Goal: Information Seeking & Learning: Learn about a topic

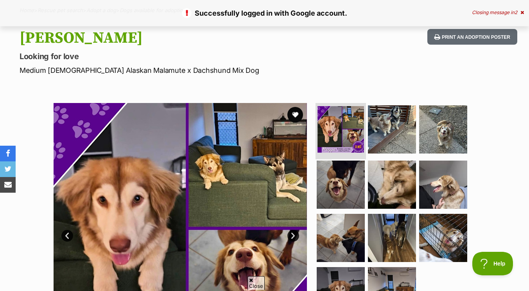
scroll to position [58, 0]
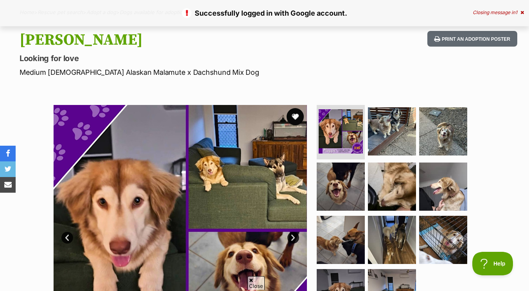
click at [295, 117] on button "favourite" at bounding box center [295, 116] width 17 height 17
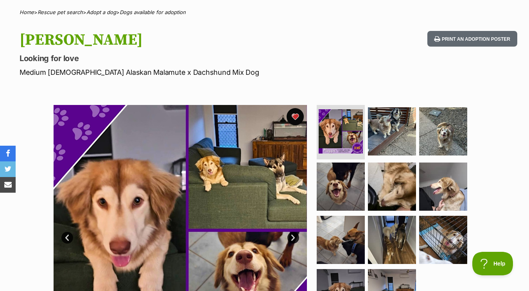
scroll to position [0, 0]
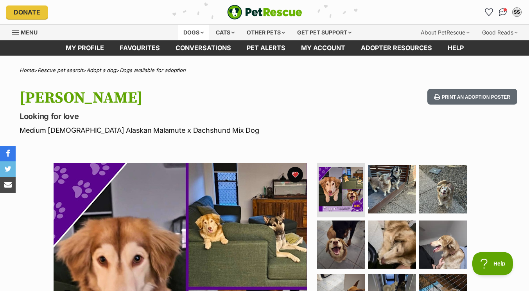
click at [196, 30] on div "Dogs" at bounding box center [193, 33] width 31 height 16
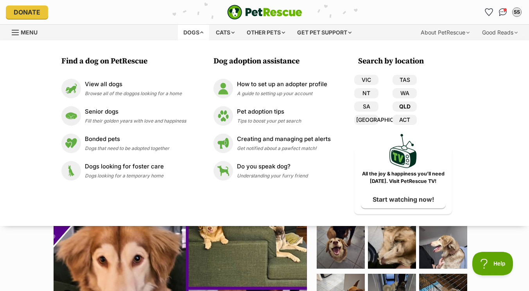
click at [412, 107] on link "QLD" at bounding box center [405, 106] width 24 height 10
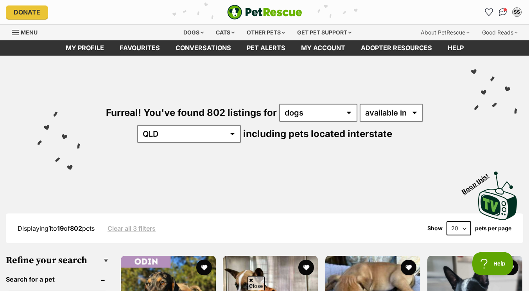
scroll to position [48, 0]
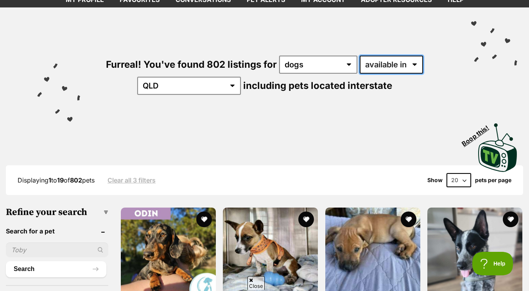
click at [376, 59] on select "available in located in" at bounding box center [391, 65] width 63 height 18
select select "disabled"
click at [360, 56] on select "available in located in" at bounding box center [391, 65] width 63 height 18
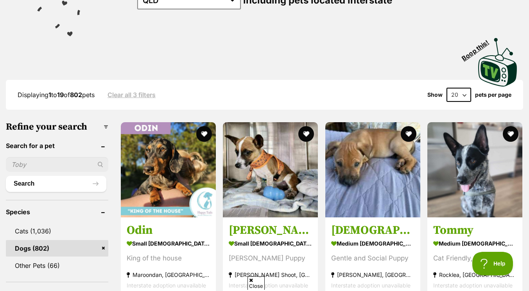
scroll to position [144, 0]
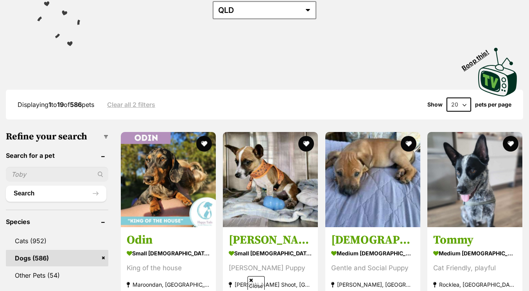
scroll to position [124, 0]
click at [352, 212] on img at bounding box center [372, 179] width 95 height 95
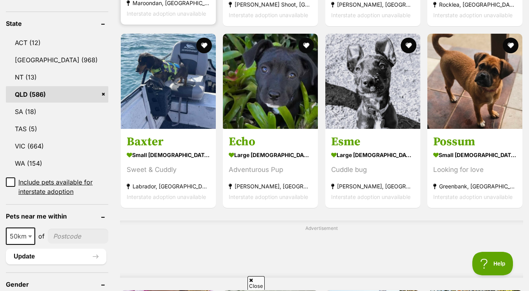
scroll to position [406, 0]
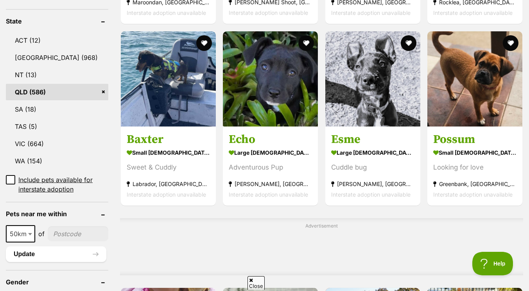
click at [68, 233] on input"] "postcode" at bounding box center [78, 233] width 61 height 15
type input"] "4035"
click at [63, 252] on button "Update" at bounding box center [56, 254] width 101 height 16
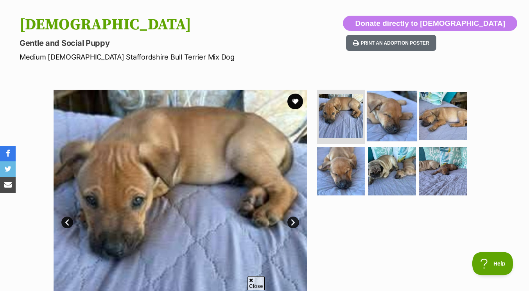
click at [390, 124] on img at bounding box center [392, 115] width 50 height 50
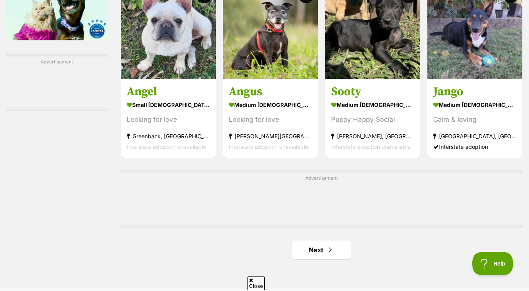
scroll to position [1142, 0]
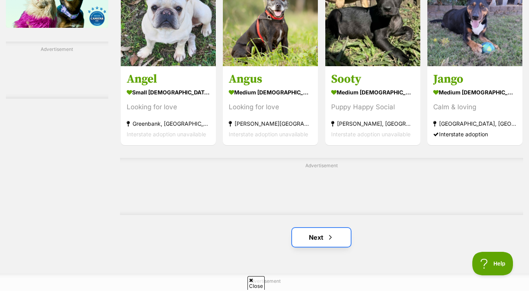
click at [327, 236] on span "Next page" at bounding box center [331, 236] width 8 height 9
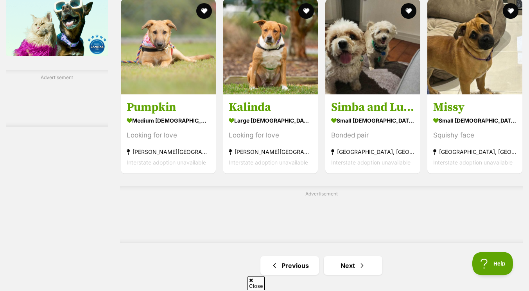
scroll to position [1226, 0]
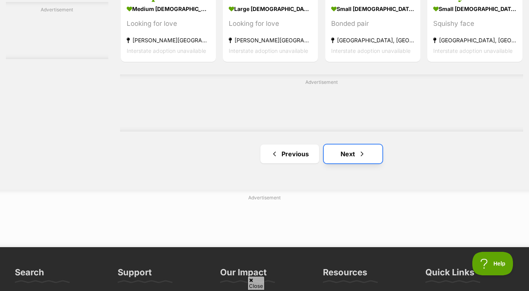
click at [339, 153] on link "Next" at bounding box center [353, 153] width 59 height 19
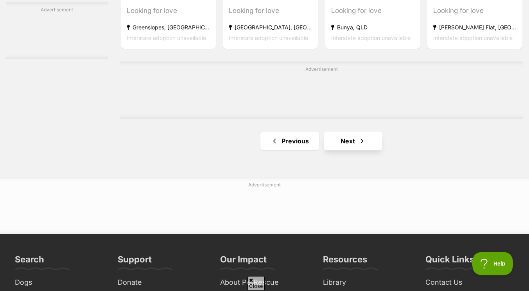
scroll to position [1289, 0]
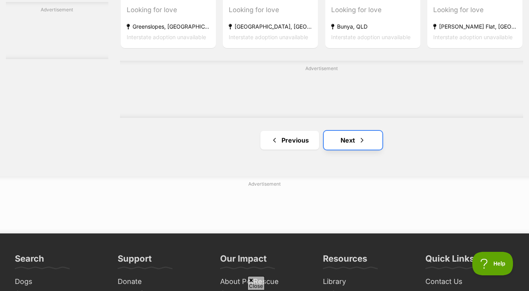
click at [335, 138] on link "Next" at bounding box center [353, 140] width 59 height 19
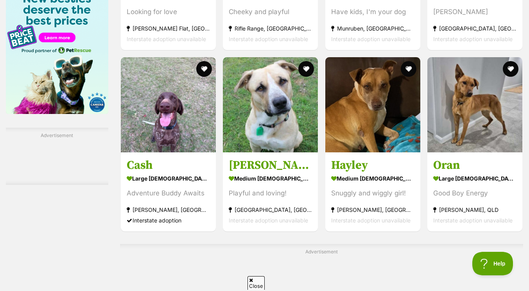
scroll to position [1240, 0]
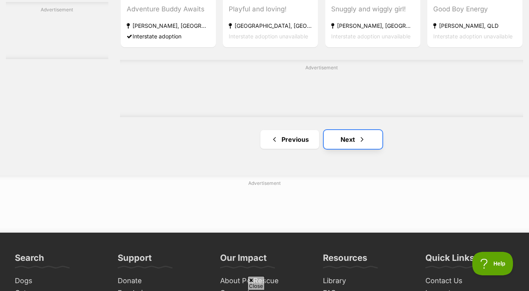
click at [343, 135] on link "Next" at bounding box center [353, 139] width 59 height 19
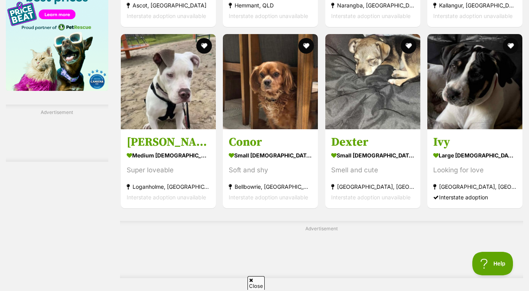
scroll to position [1107, 0]
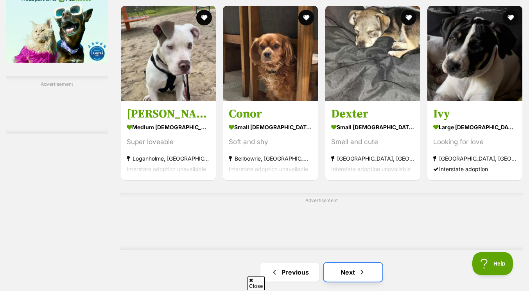
click at [346, 267] on link "Next" at bounding box center [353, 271] width 59 height 19
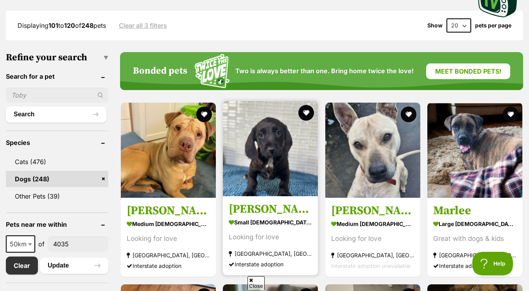
click at [289, 172] on img at bounding box center [270, 148] width 95 height 95
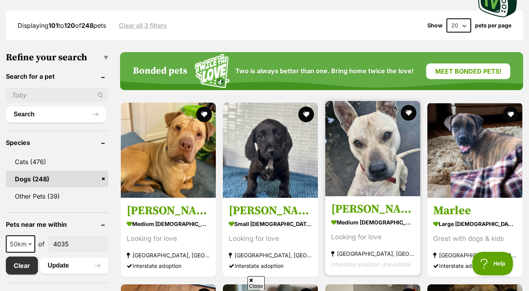
click at [348, 167] on img at bounding box center [372, 148] width 95 height 95
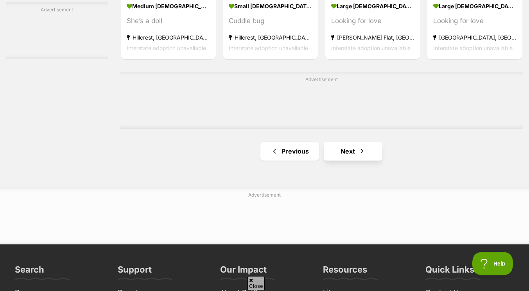
scroll to position [1279, 0]
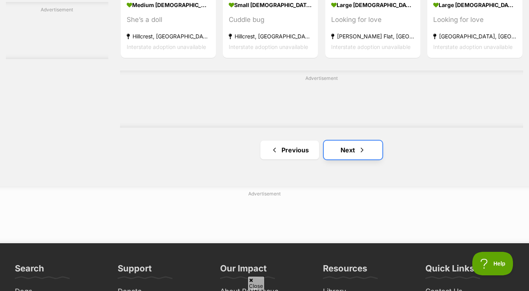
click at [332, 156] on link "Next" at bounding box center [353, 149] width 59 height 19
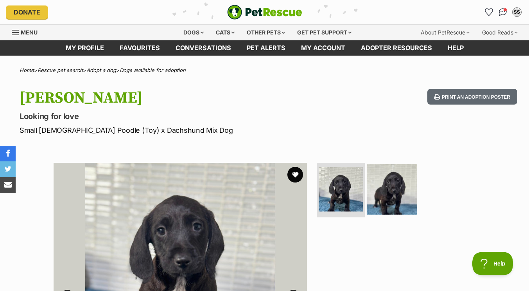
click at [389, 192] on img at bounding box center [392, 189] width 50 height 50
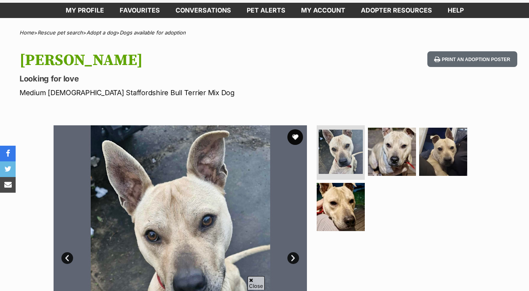
scroll to position [38, 0]
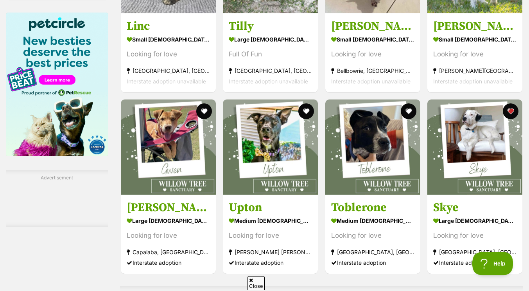
scroll to position [1213, 0]
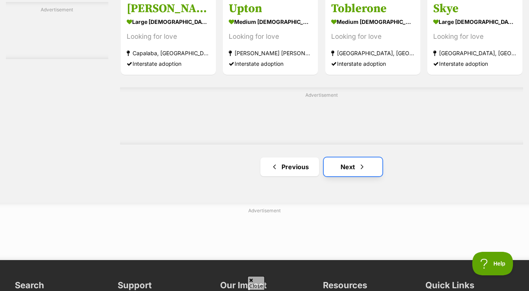
click at [339, 164] on link "Next" at bounding box center [353, 166] width 59 height 19
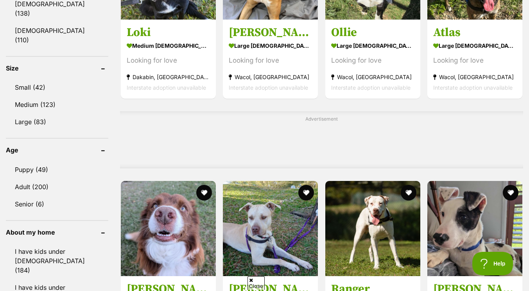
scroll to position [606, 0]
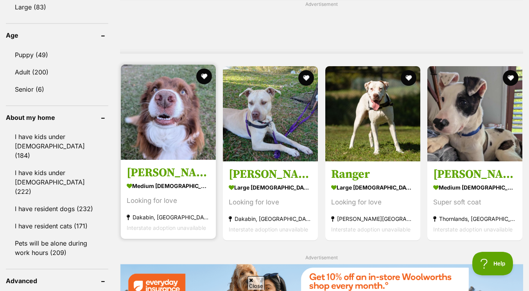
click at [182, 165] on link "Marley medium male Dog Looking for love Dakabin, QLD Interstate adoption unavai…" at bounding box center [168, 198] width 95 height 79
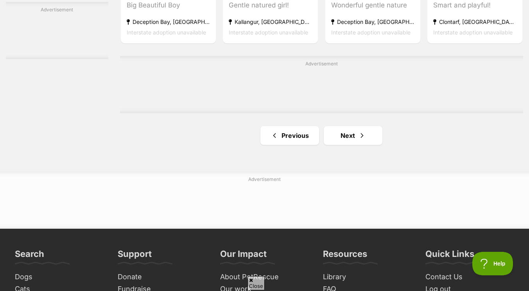
scroll to position [1245, 0]
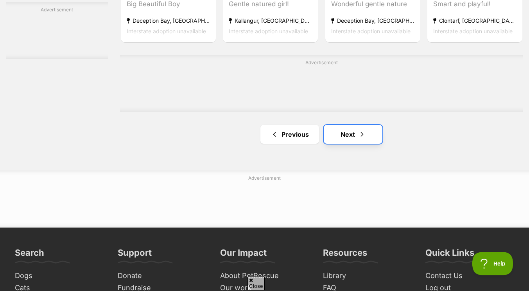
click at [345, 137] on link "Next" at bounding box center [353, 134] width 59 height 19
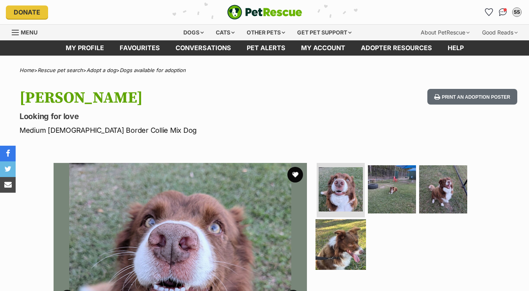
click at [326, 246] on img at bounding box center [341, 244] width 50 height 50
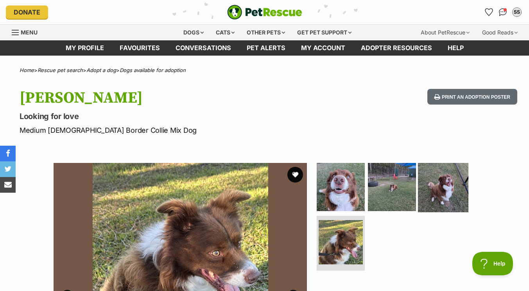
click at [427, 186] on img at bounding box center [443, 186] width 50 height 50
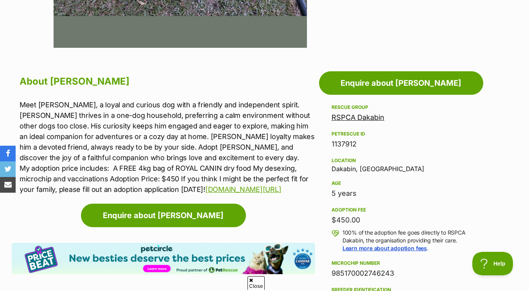
scroll to position [369, 0]
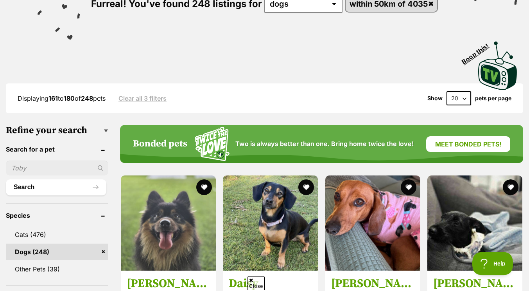
scroll to position [124, 0]
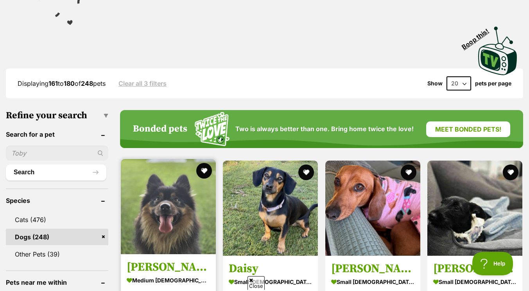
click at [155, 211] on img at bounding box center [168, 206] width 95 height 95
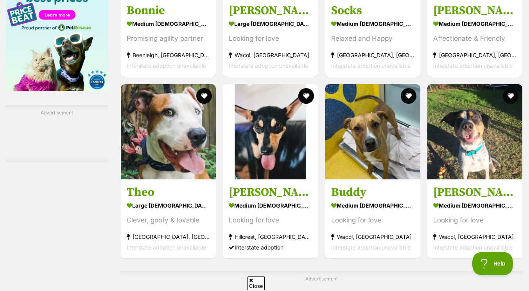
scroll to position [1228, 0]
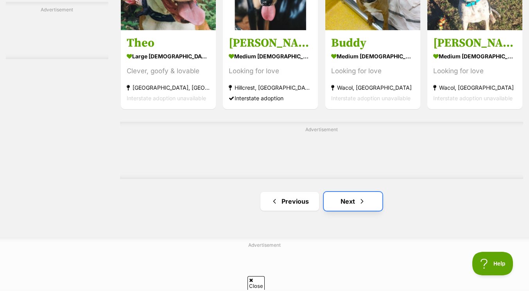
click at [340, 196] on link "Next" at bounding box center [353, 201] width 59 height 19
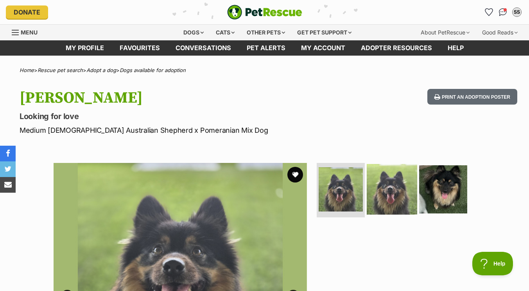
click at [395, 194] on img at bounding box center [392, 189] width 50 height 50
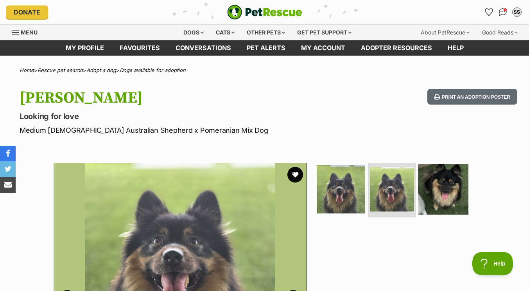
click at [457, 187] on img at bounding box center [443, 189] width 50 height 50
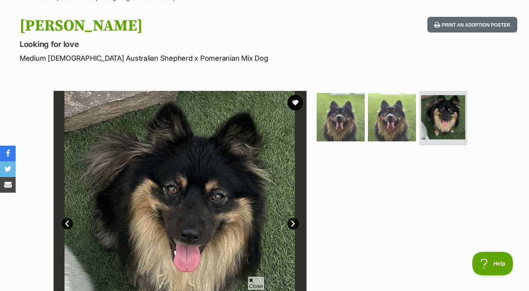
scroll to position [67, 0]
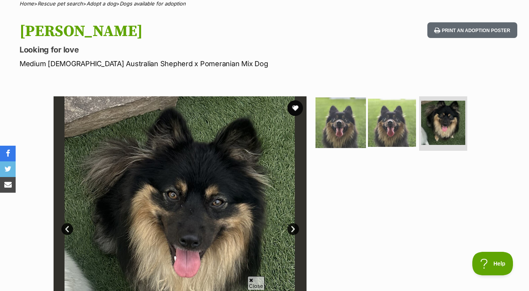
click at [348, 126] on img at bounding box center [341, 122] width 50 height 50
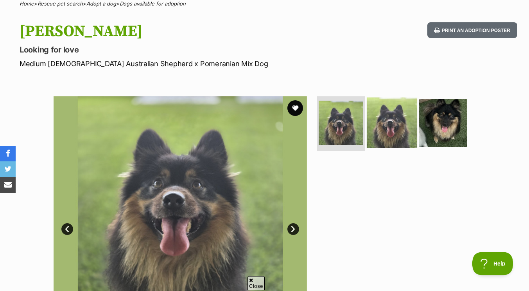
click at [392, 129] on img at bounding box center [392, 122] width 50 height 50
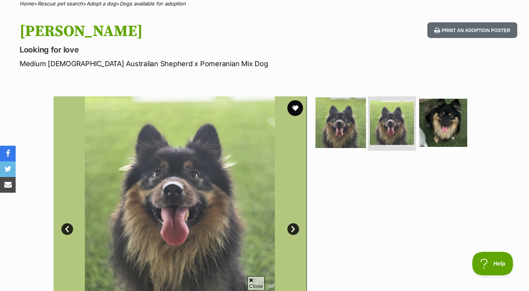
click at [338, 130] on img at bounding box center [341, 122] width 50 height 50
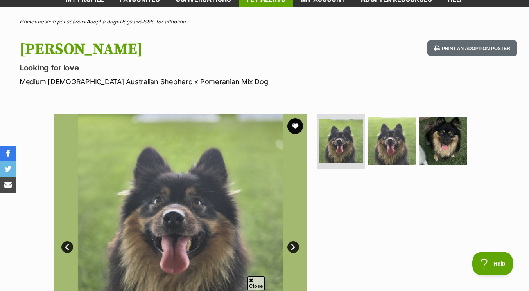
scroll to position [36, 0]
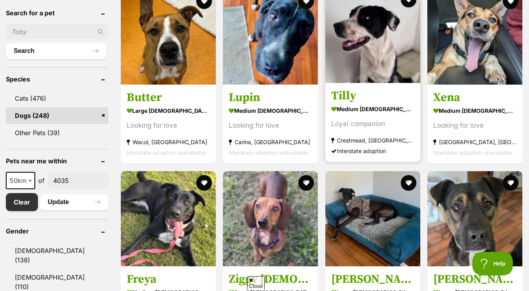
scroll to position [244, 0]
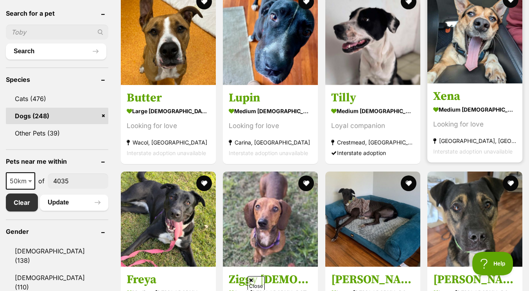
click at [436, 63] on img at bounding box center [475, 35] width 95 height 95
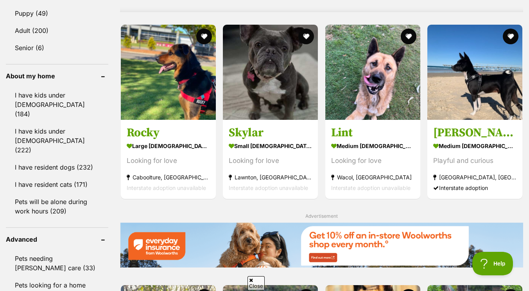
scroll to position [648, 0]
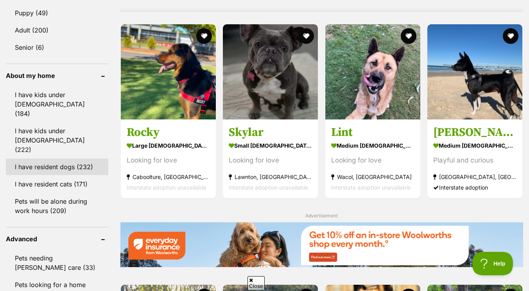
click at [75, 158] on link "I have resident dogs (232)" at bounding box center [57, 166] width 102 height 16
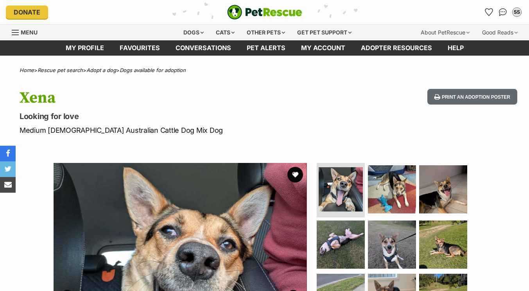
click at [413, 196] on img at bounding box center [392, 189] width 48 height 48
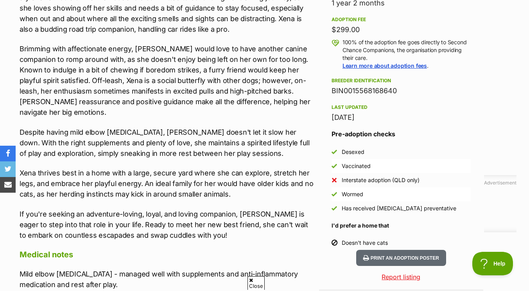
scroll to position [559, 0]
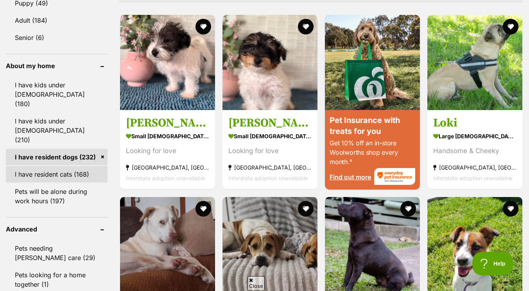
click at [74, 166] on link "I have resident cats (168)" at bounding box center [57, 174] width 102 height 16
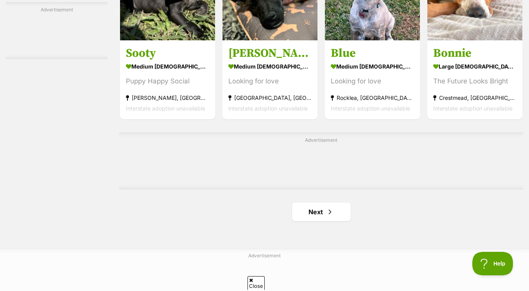
scroll to position [1201, 0]
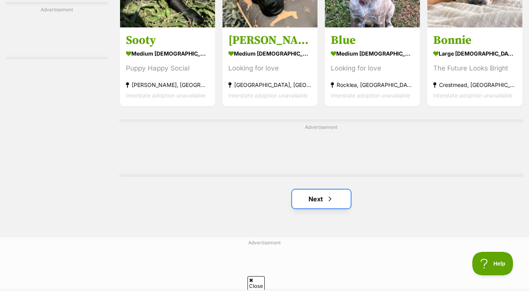
click at [309, 199] on link "Next" at bounding box center [321, 198] width 59 height 19
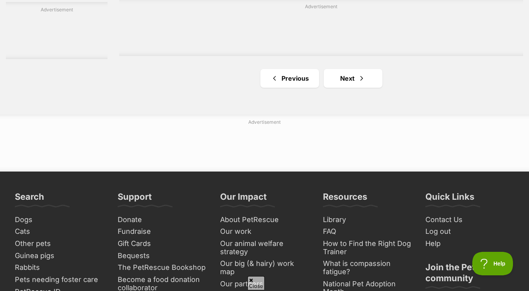
scroll to position [1235, 0]
